Goal: Task Accomplishment & Management: Use online tool/utility

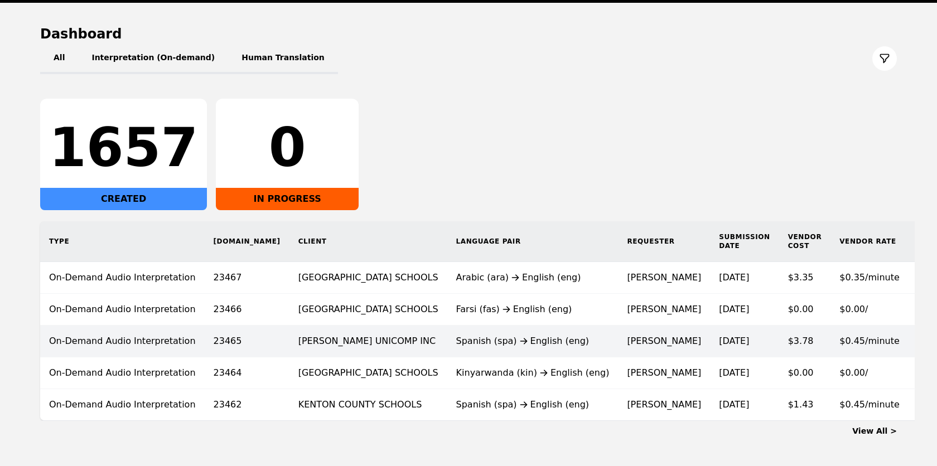
scroll to position [139, 0]
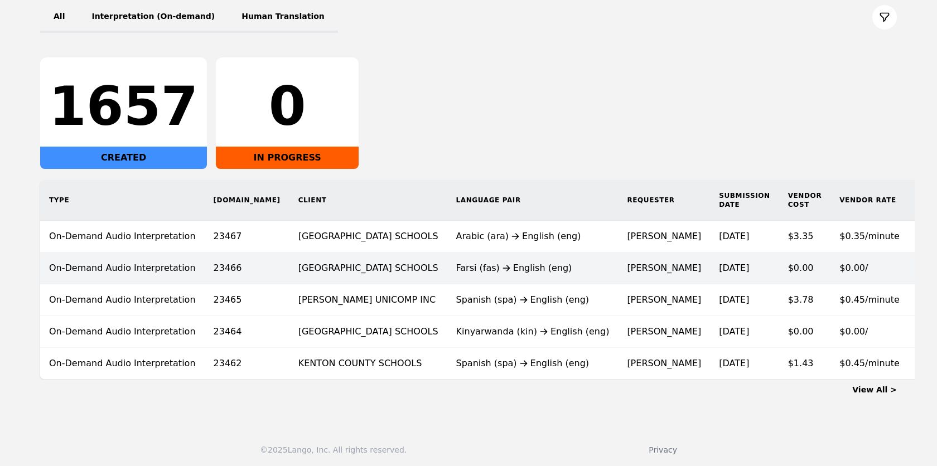
click at [474, 268] on div "Farsi (fas) English (eng)" at bounding box center [532, 268] width 153 height 13
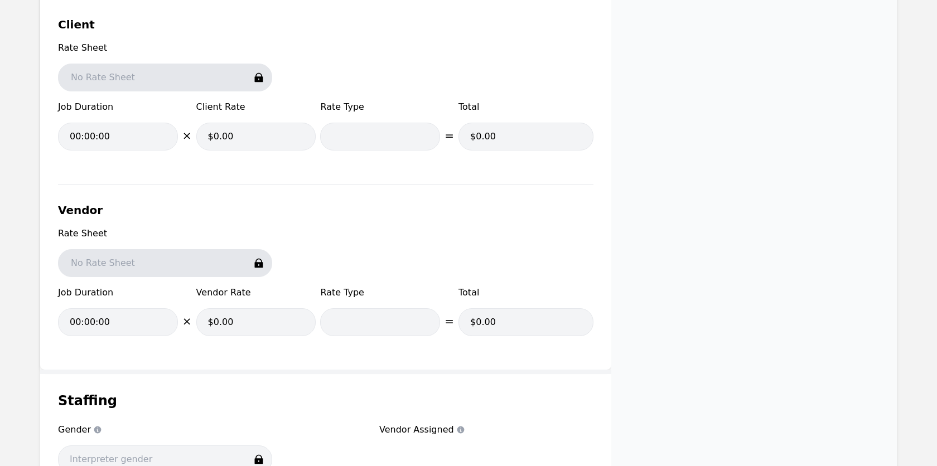
scroll to position [1033, 0]
